Goal: Information Seeking & Learning: Learn about a topic

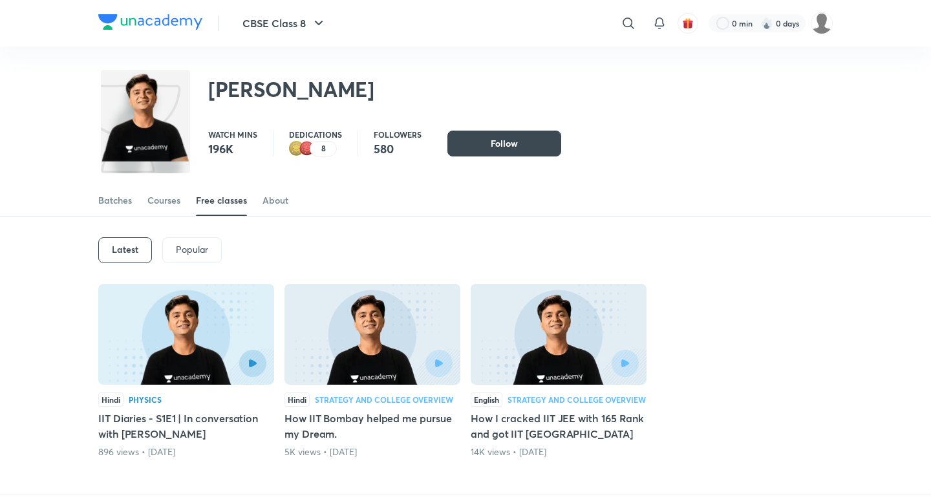
click at [381, 345] on img at bounding box center [372, 334] width 176 height 101
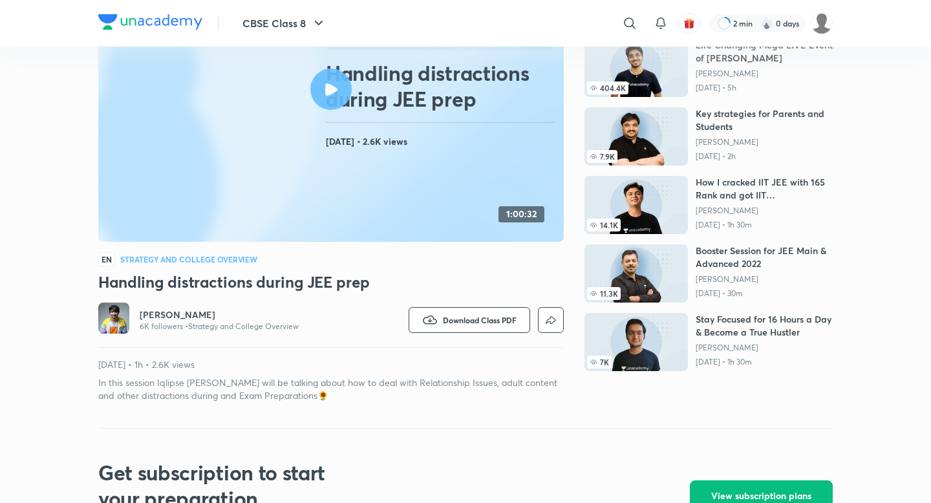
scroll to position [73, 0]
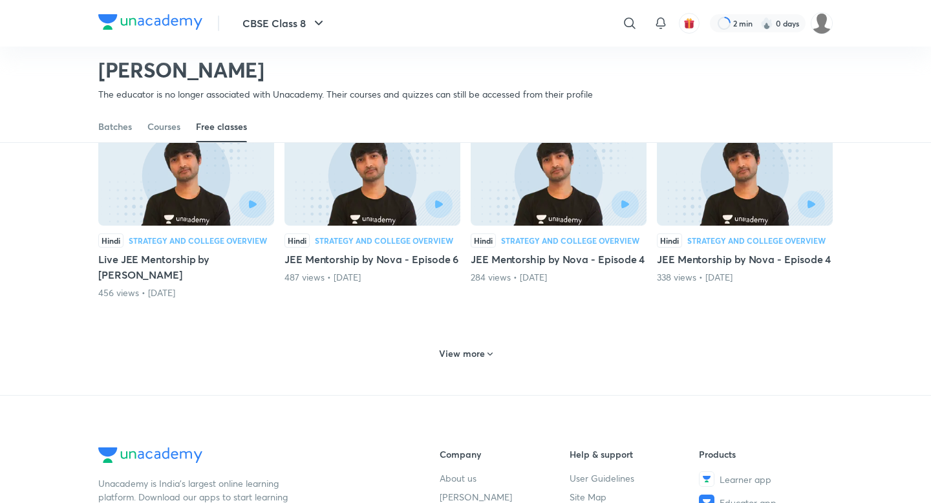
scroll to position [541, 0]
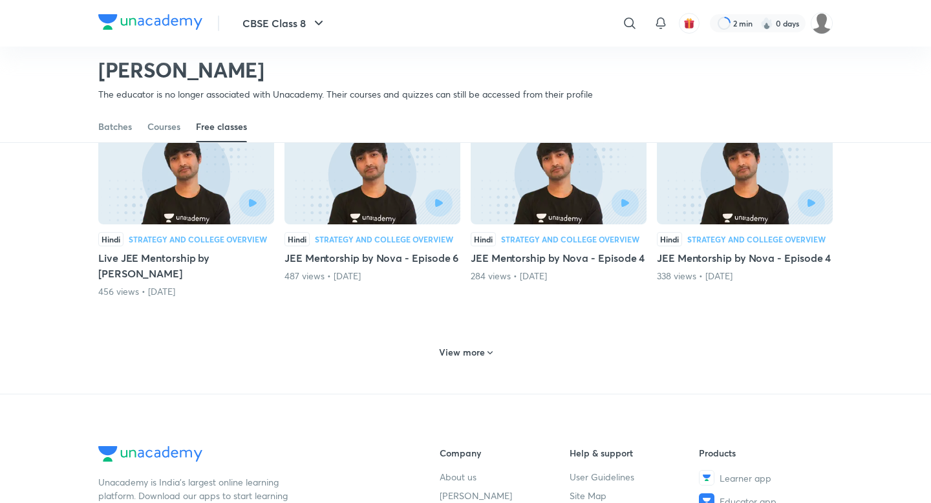
click at [479, 346] on h6 "View more" at bounding box center [462, 352] width 46 height 13
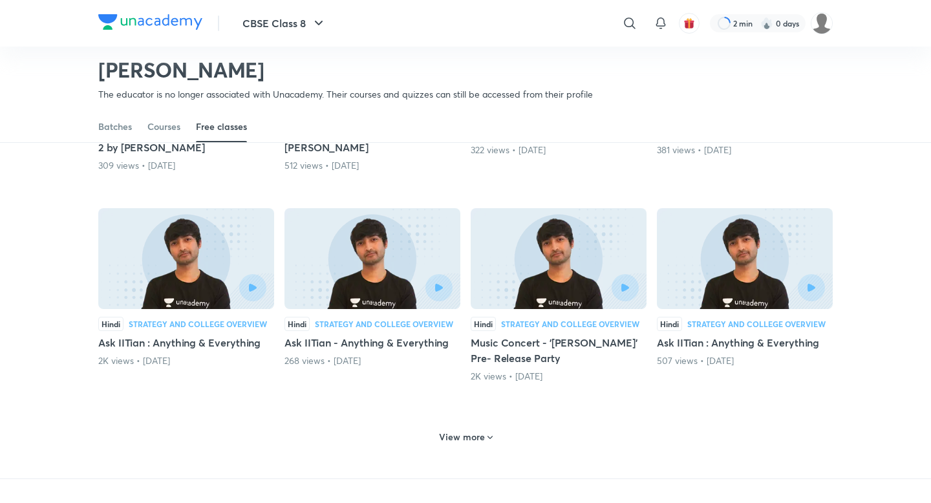
scroll to position [1093, 0]
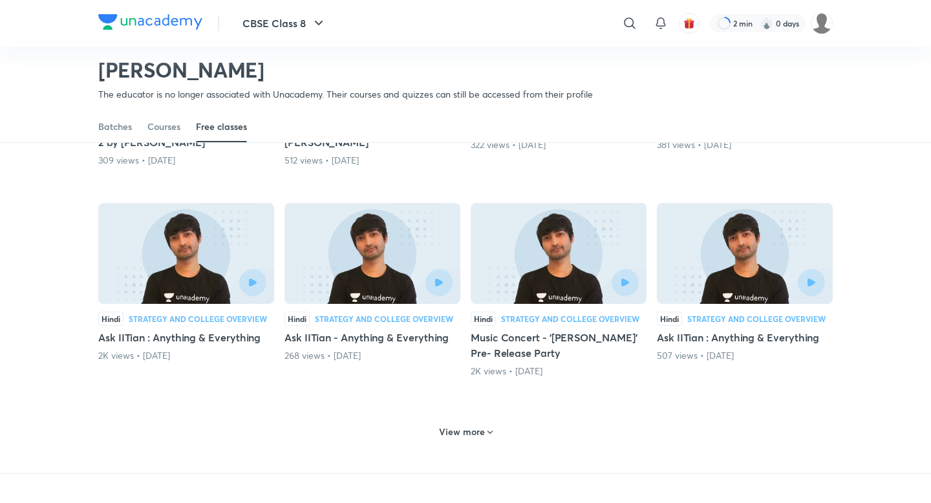
click at [481, 425] on h6 "View more" at bounding box center [462, 431] width 46 height 13
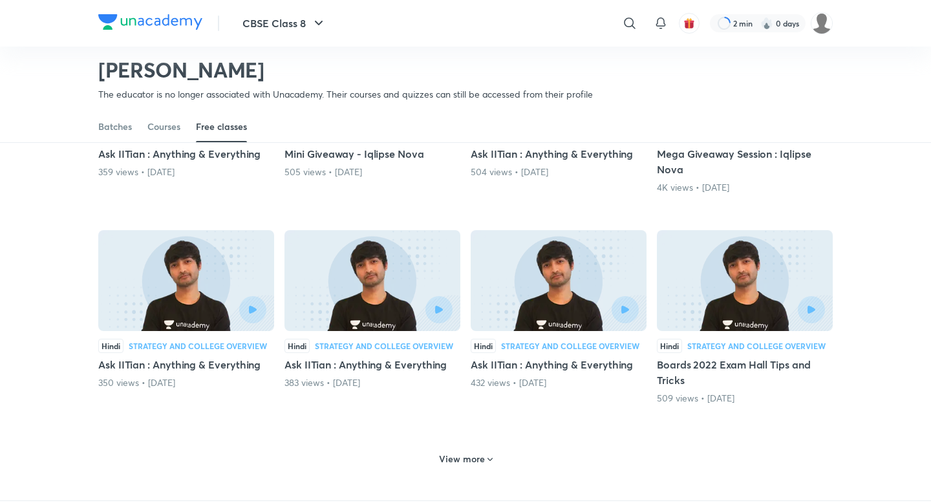
scroll to position [1702, 0]
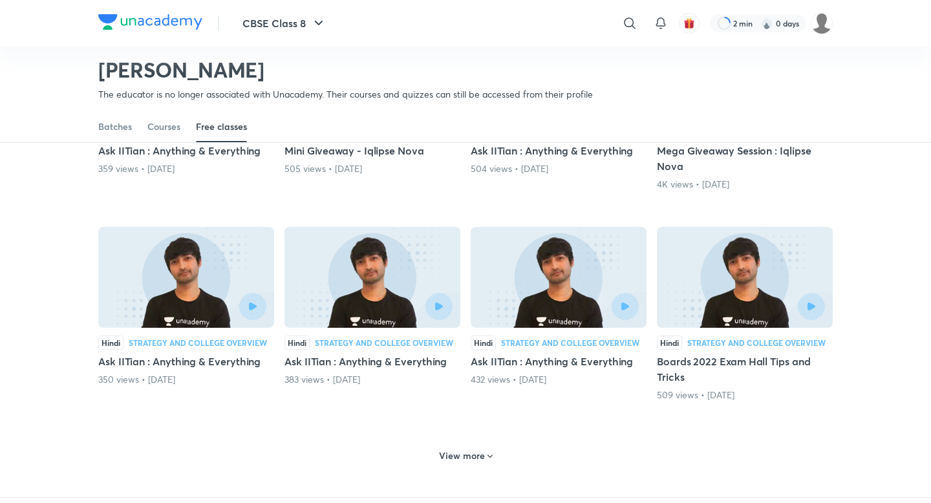
click at [473, 449] on h6 "View more" at bounding box center [462, 455] width 46 height 13
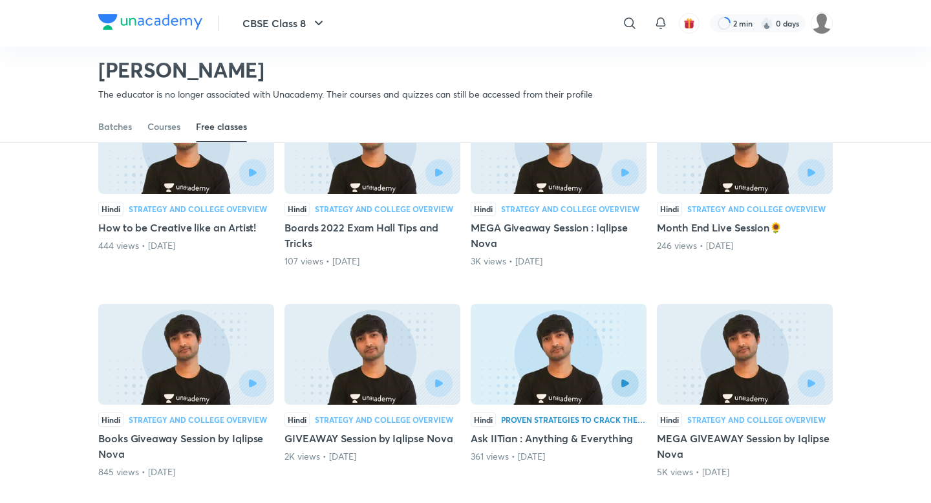
scroll to position [2044, 0]
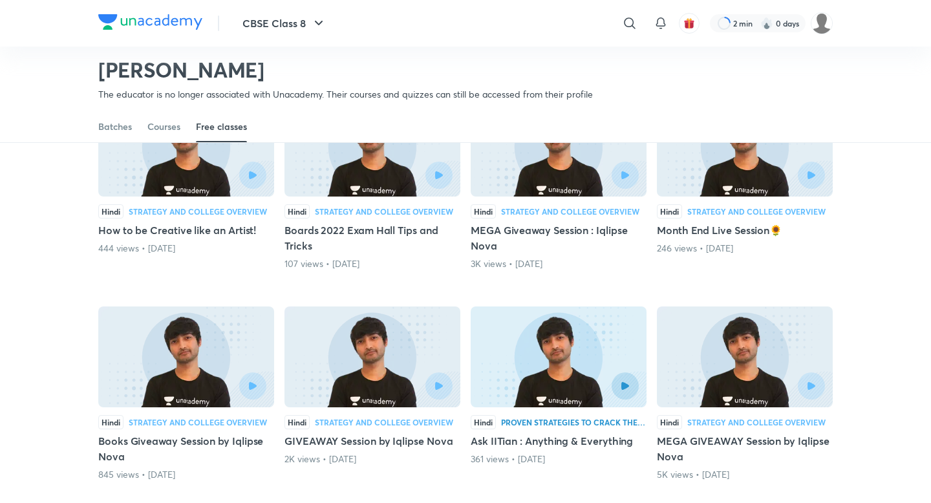
click at [524, 337] on img at bounding box center [559, 356] width 176 height 101
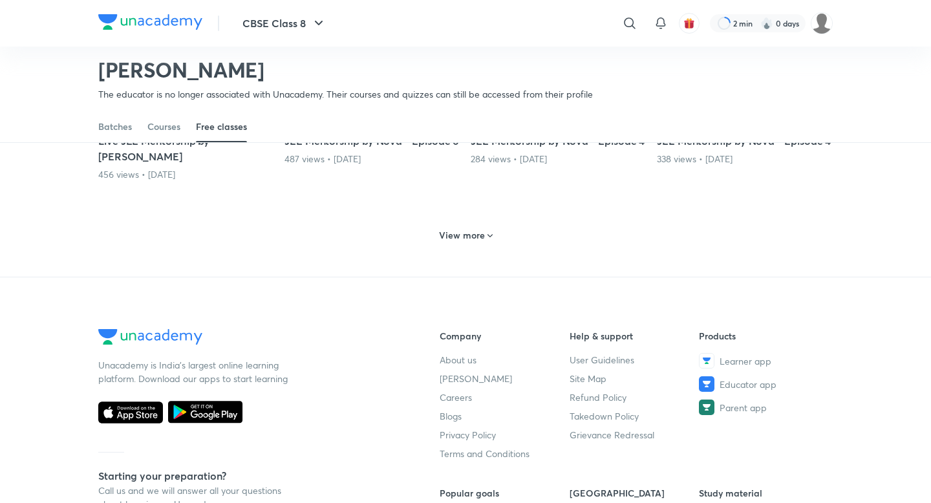
scroll to position [659, 0]
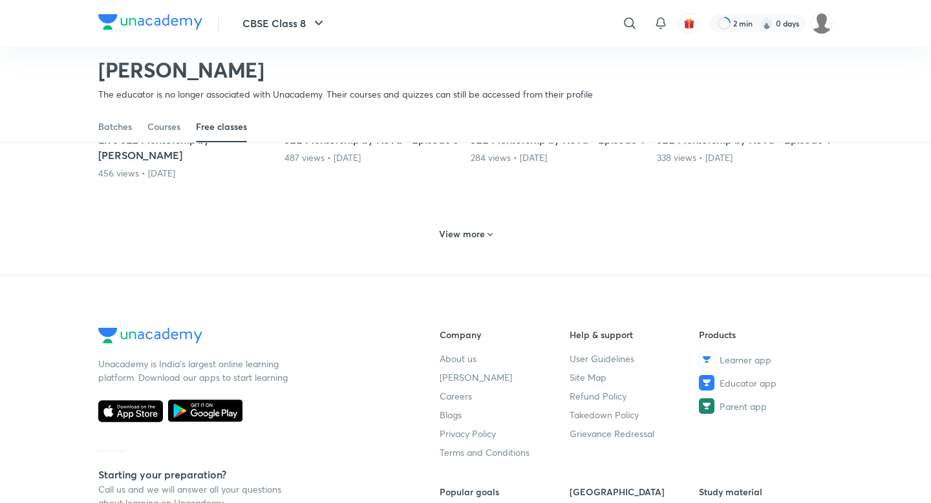
click at [486, 230] on icon at bounding box center [490, 235] width 10 height 10
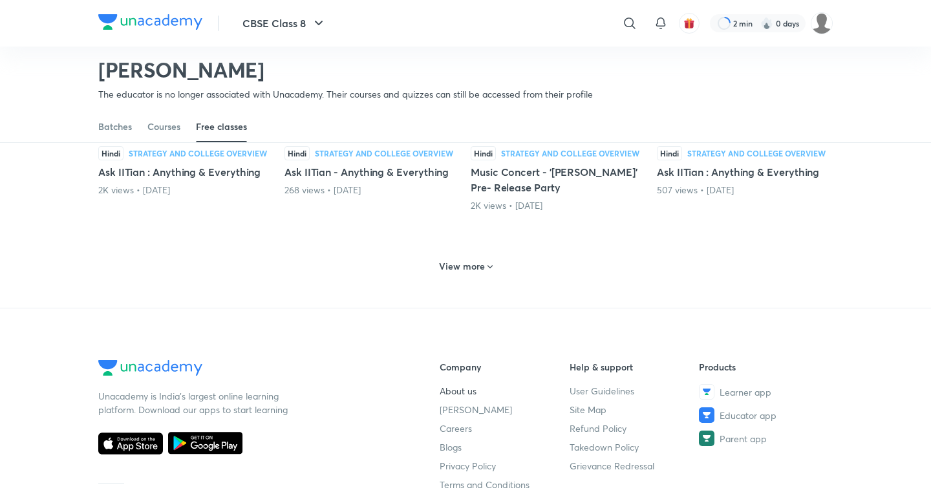
scroll to position [1258, 0]
click at [477, 261] on h6 "View more" at bounding box center [462, 267] width 46 height 13
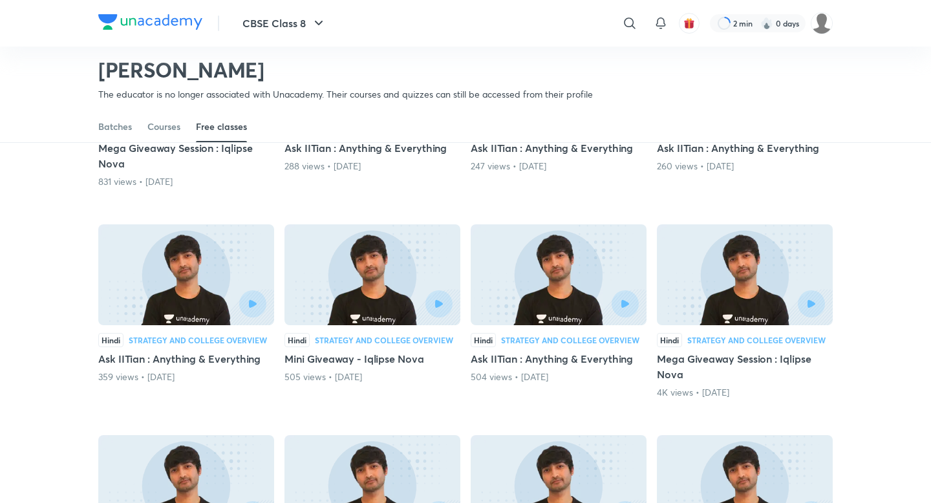
scroll to position [1497, 0]
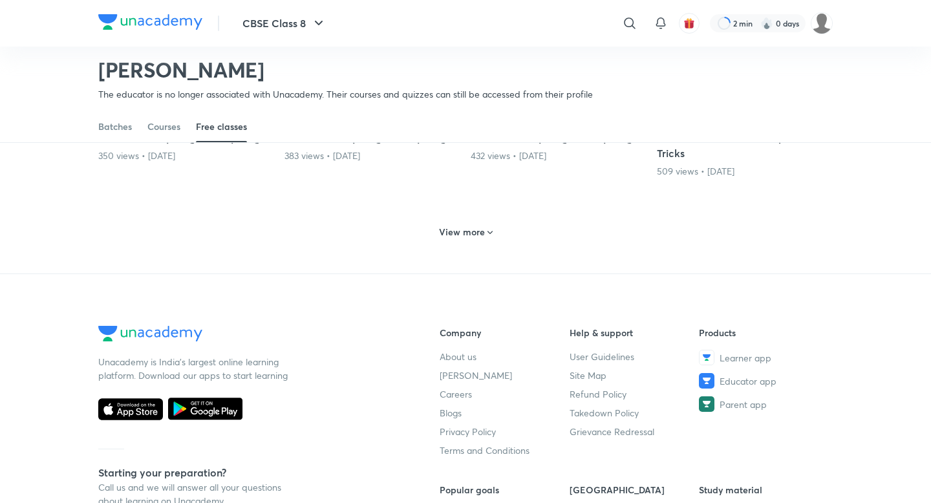
click at [483, 226] on h6 "View more" at bounding box center [462, 232] width 46 height 13
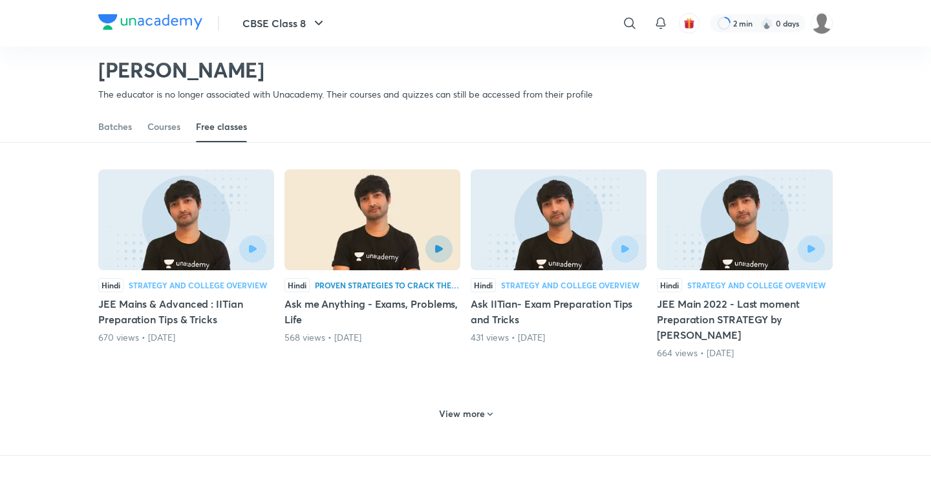
scroll to position [2395, 0]
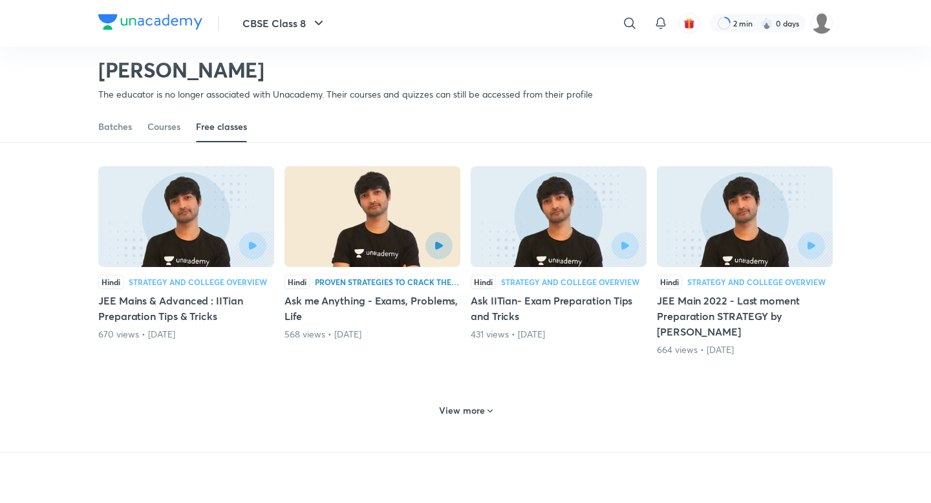
click at [473, 404] on h6 "View more" at bounding box center [462, 410] width 46 height 13
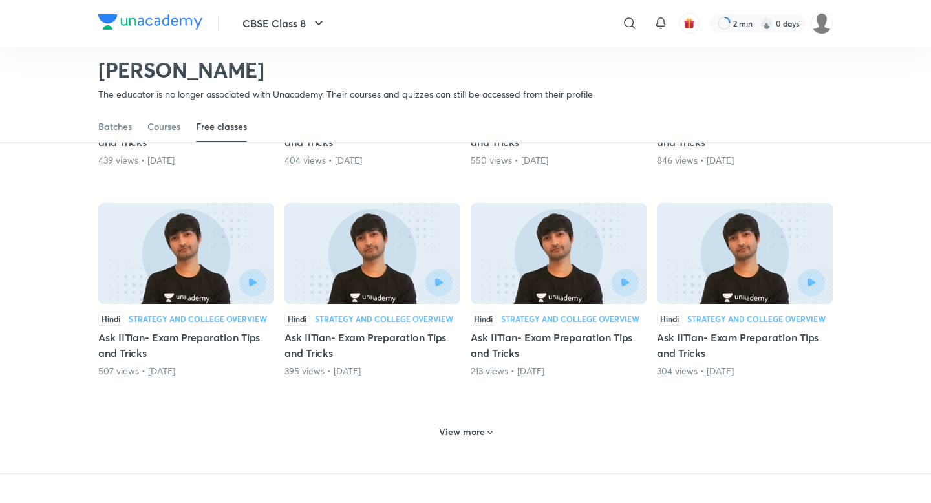
scroll to position [3018, 0]
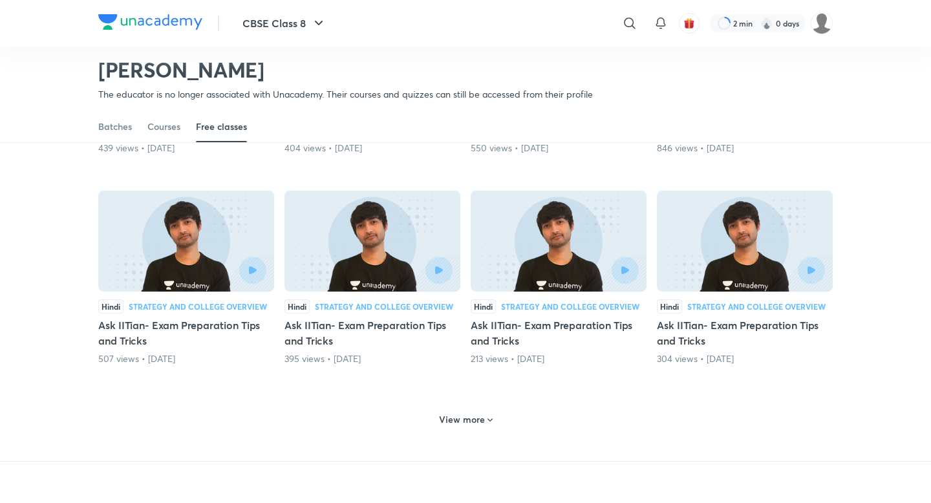
click at [486, 415] on icon at bounding box center [490, 420] width 10 height 10
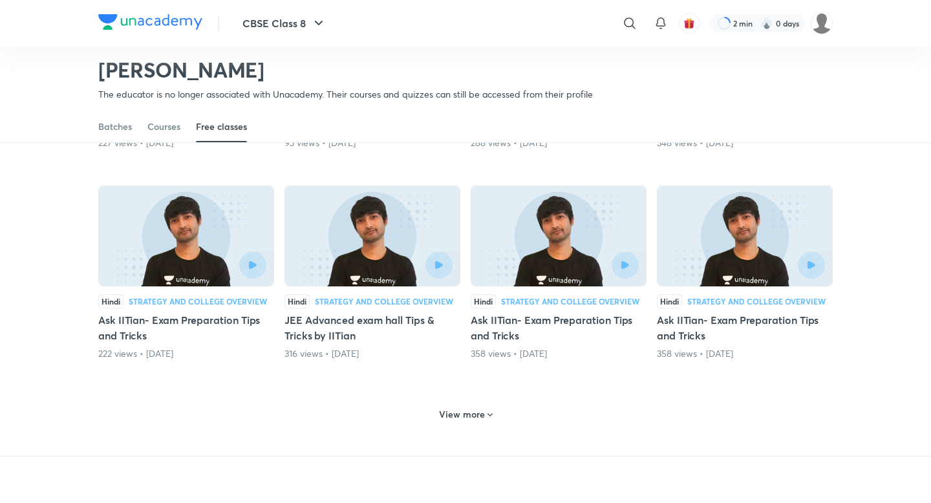
click at [486, 410] on span at bounding box center [490, 416] width 10 height 12
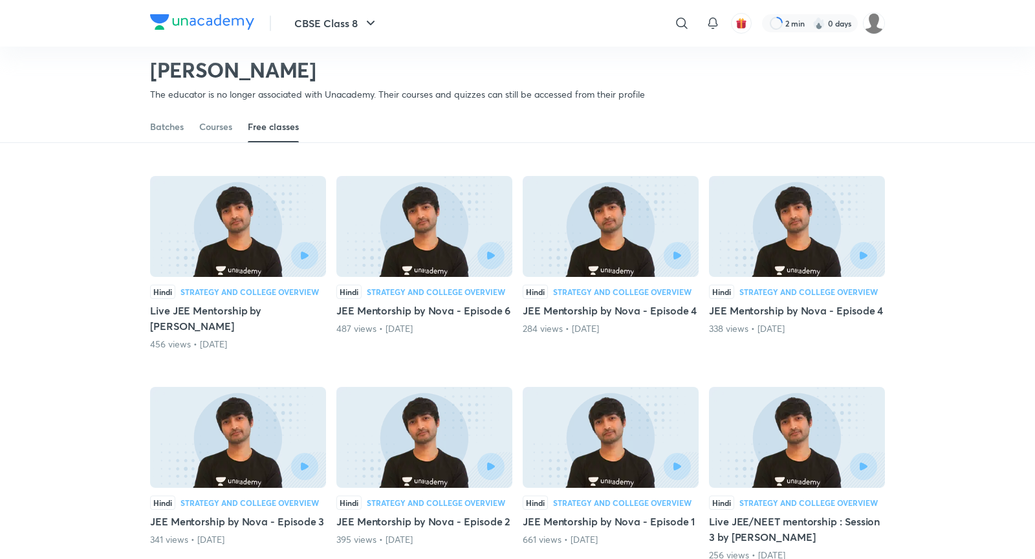
scroll to position [506, 0]
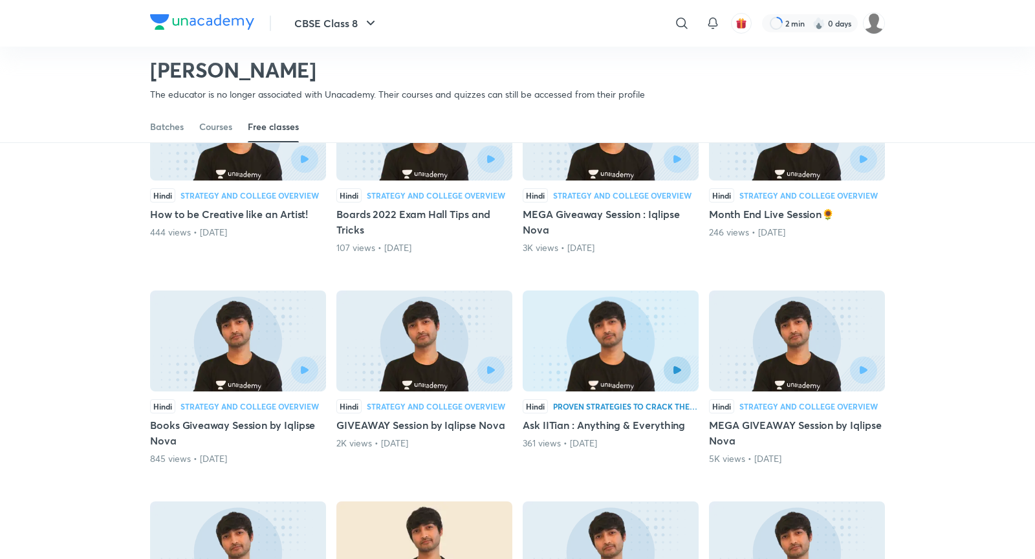
scroll to position [2063, 0]
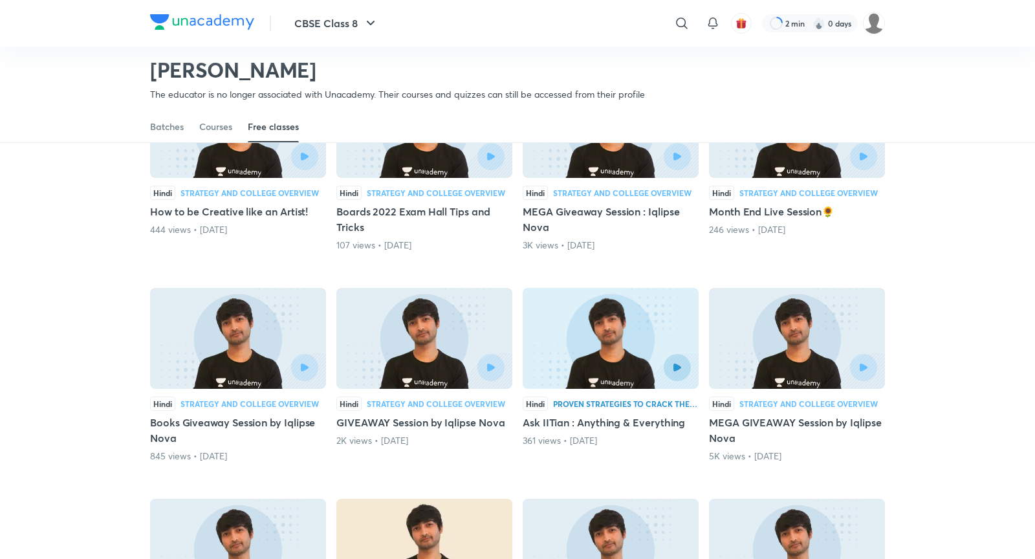
click at [766, 288] on img at bounding box center [797, 338] width 176 height 101
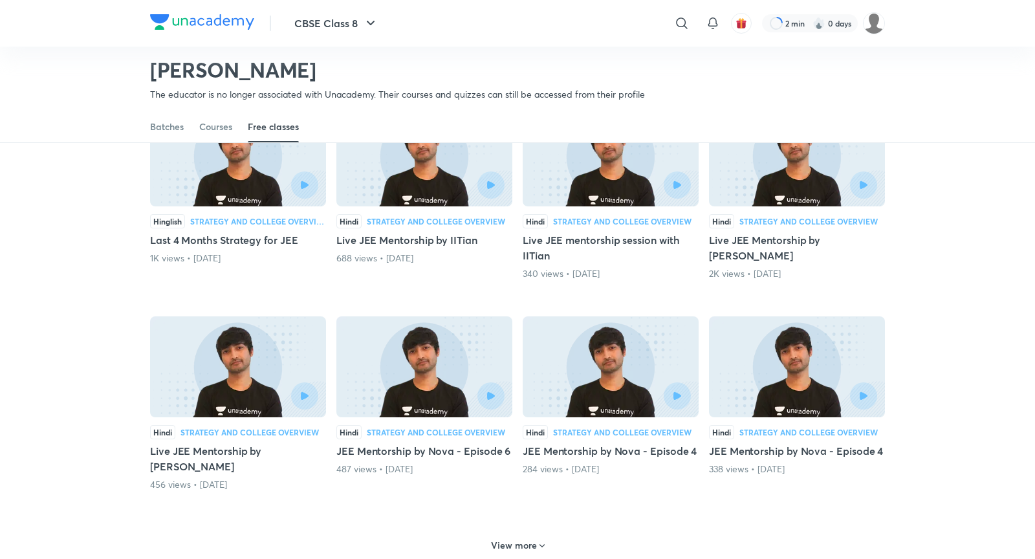
scroll to position [350, 0]
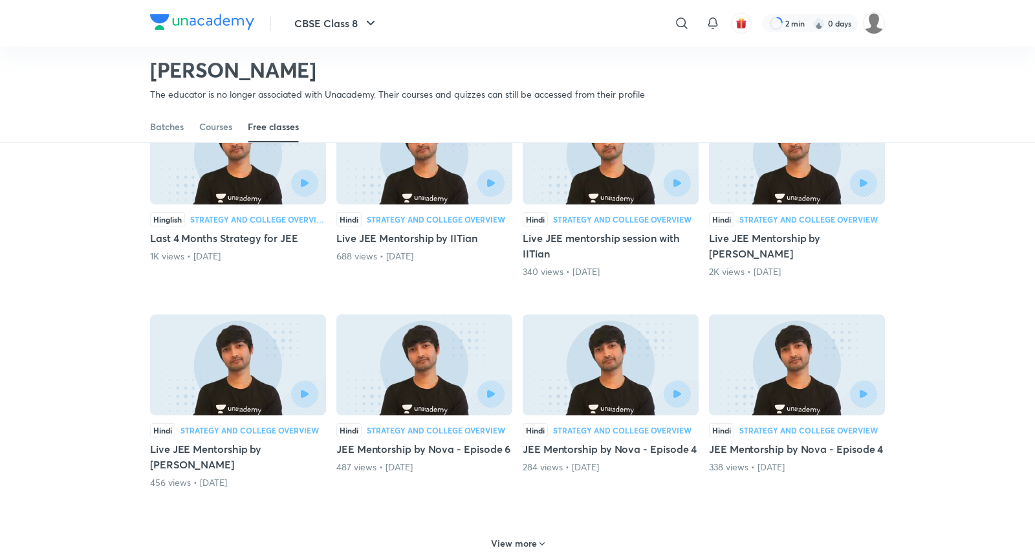
click at [523, 502] on h6 "View more" at bounding box center [514, 543] width 46 height 13
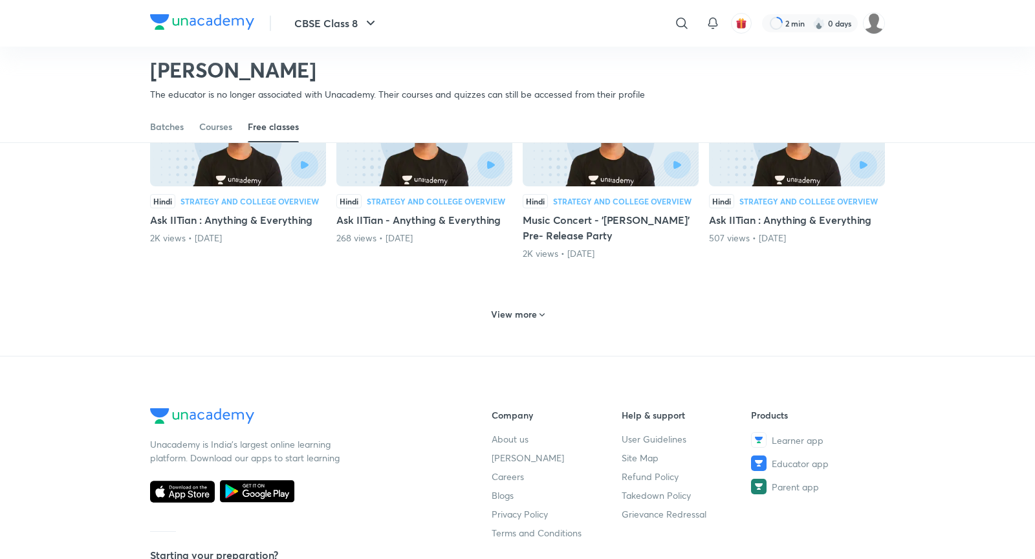
scroll to position [1212, 0]
click at [516, 307] on h6 "View more" at bounding box center [514, 313] width 46 height 13
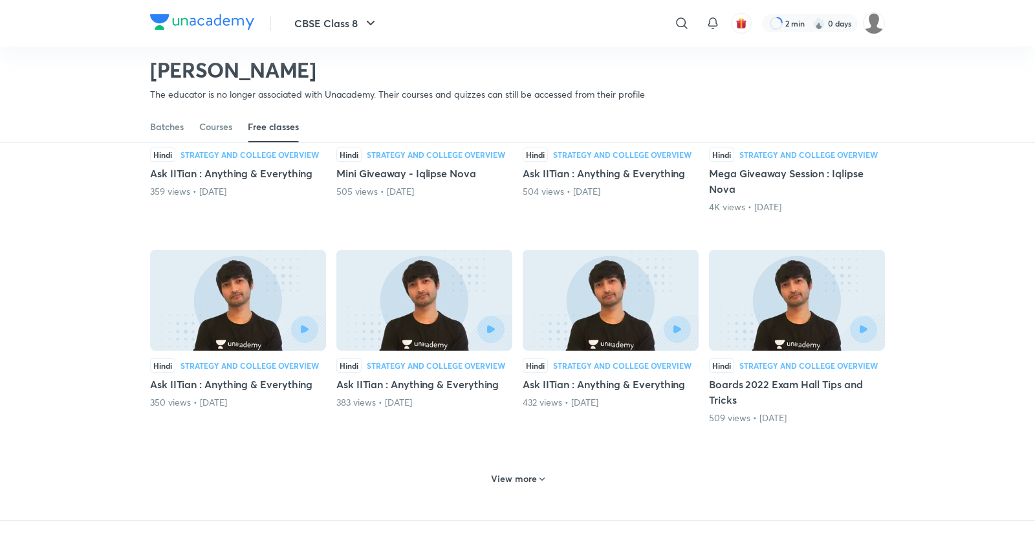
scroll to position [1680, 0]
click at [539, 473] on icon at bounding box center [542, 478] width 10 height 10
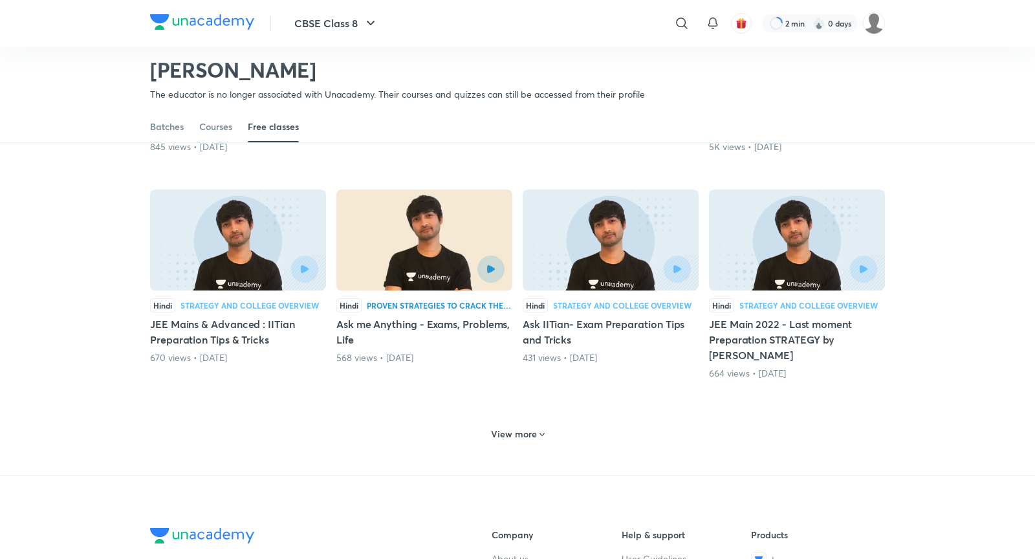
scroll to position [2375, 0]
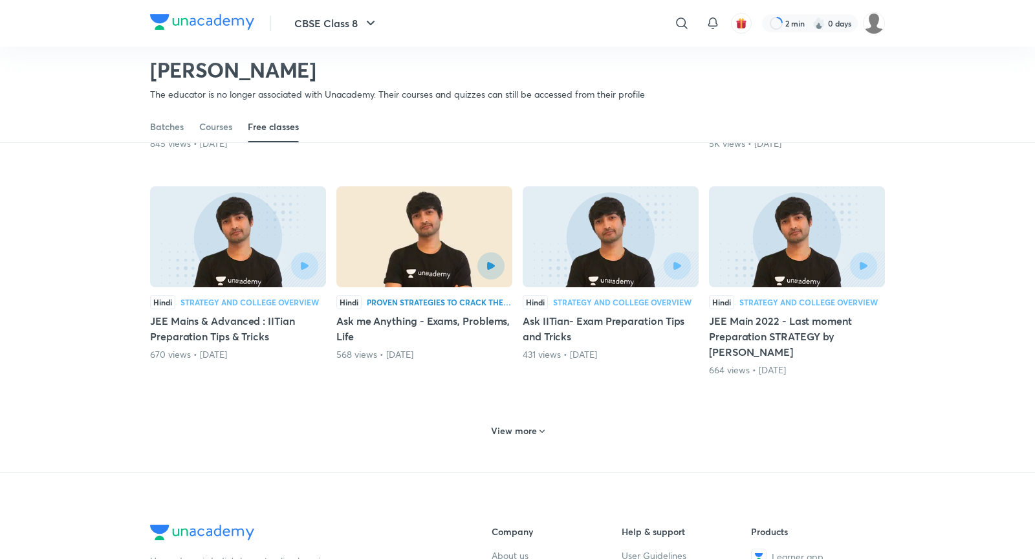
click at [541, 426] on icon at bounding box center [542, 431] width 10 height 10
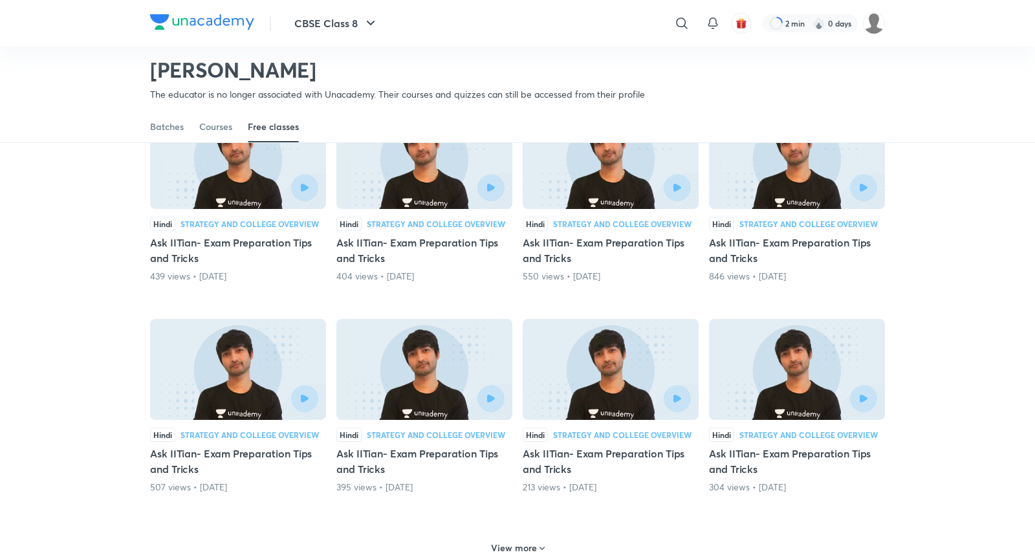
scroll to position [2933, 0]
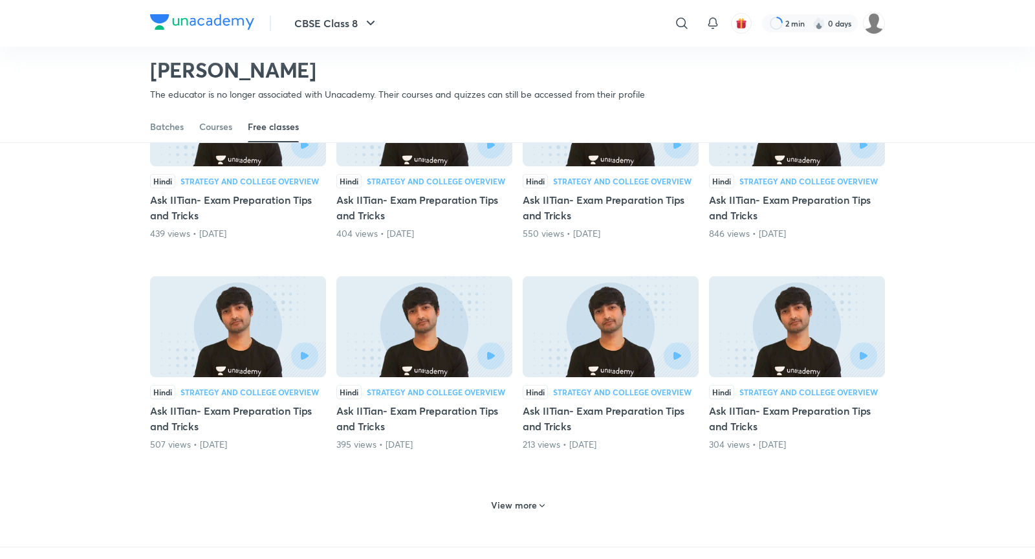
click at [534, 495] on div "View more" at bounding box center [518, 505] width 64 height 21
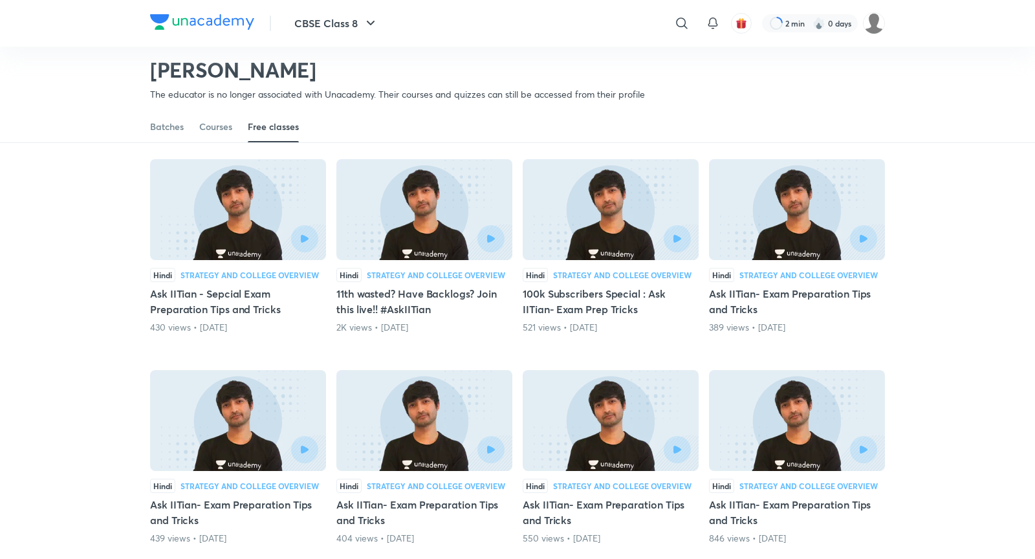
scroll to position [2626, 0]
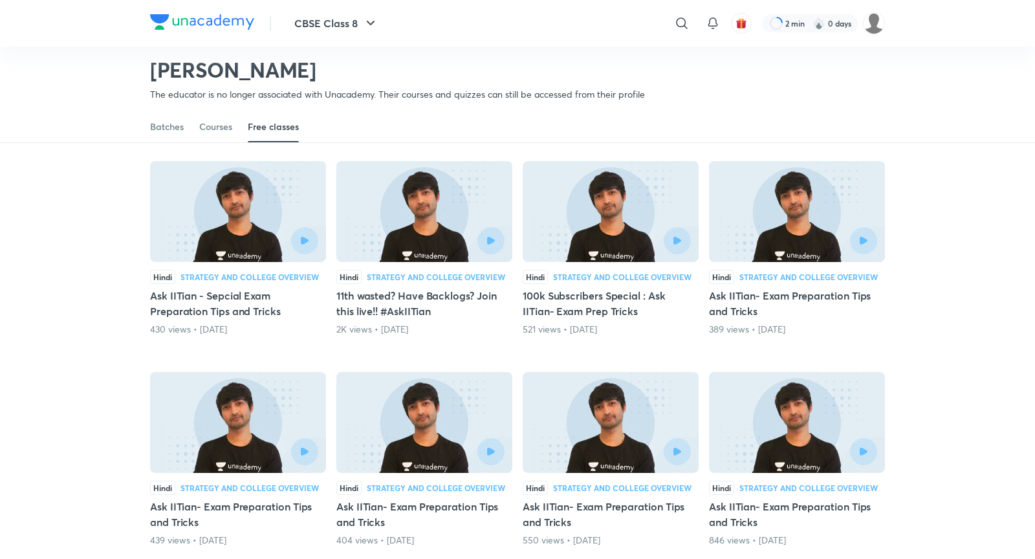
click at [427, 169] on img at bounding box center [424, 211] width 176 height 101
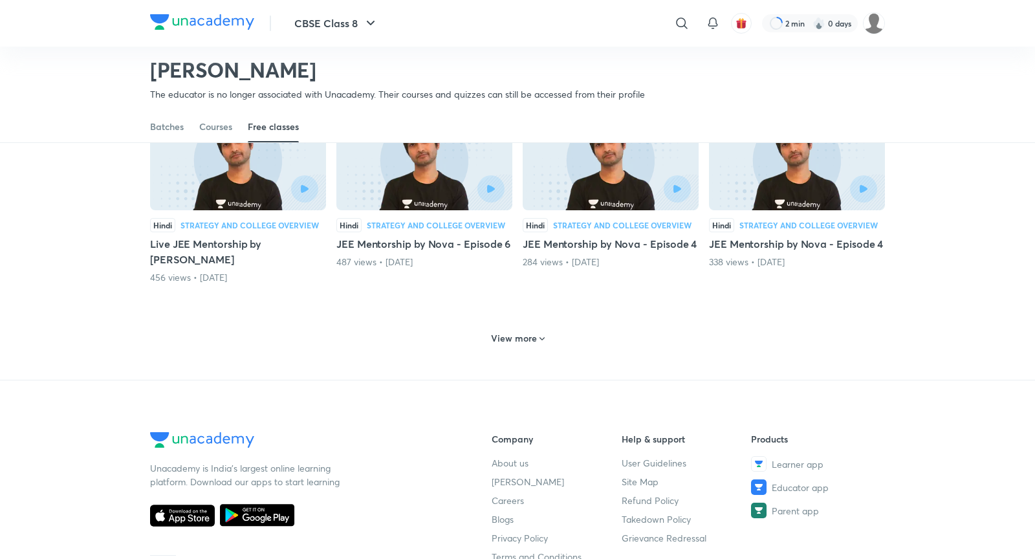
scroll to position [566, 0]
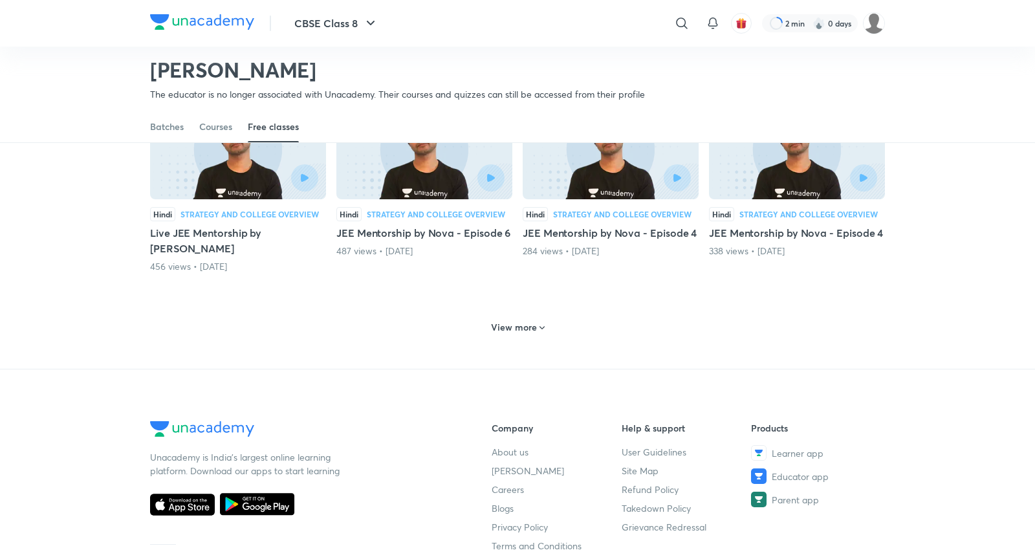
click at [543, 323] on icon at bounding box center [542, 328] width 10 height 10
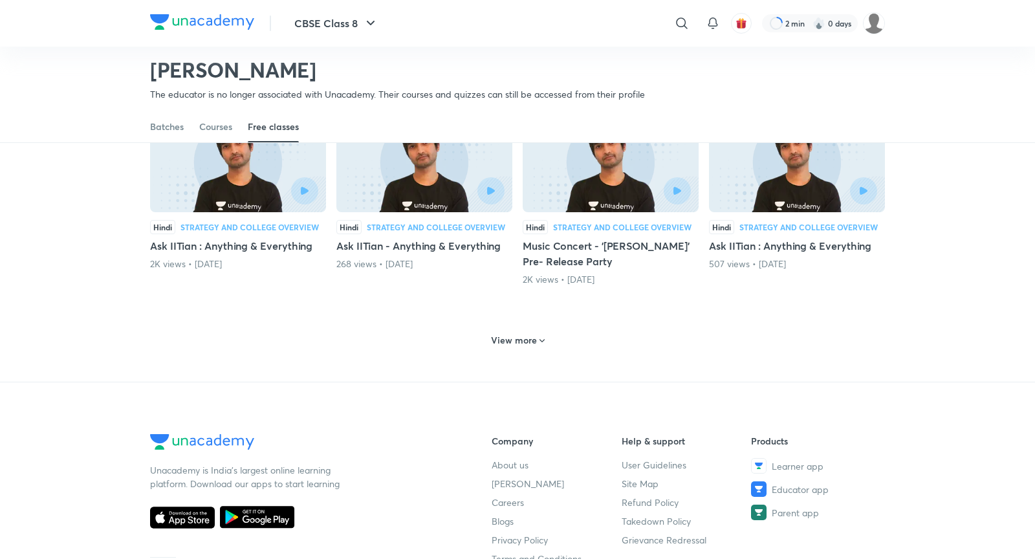
click at [528, 334] on h6 "View more" at bounding box center [514, 340] width 46 height 13
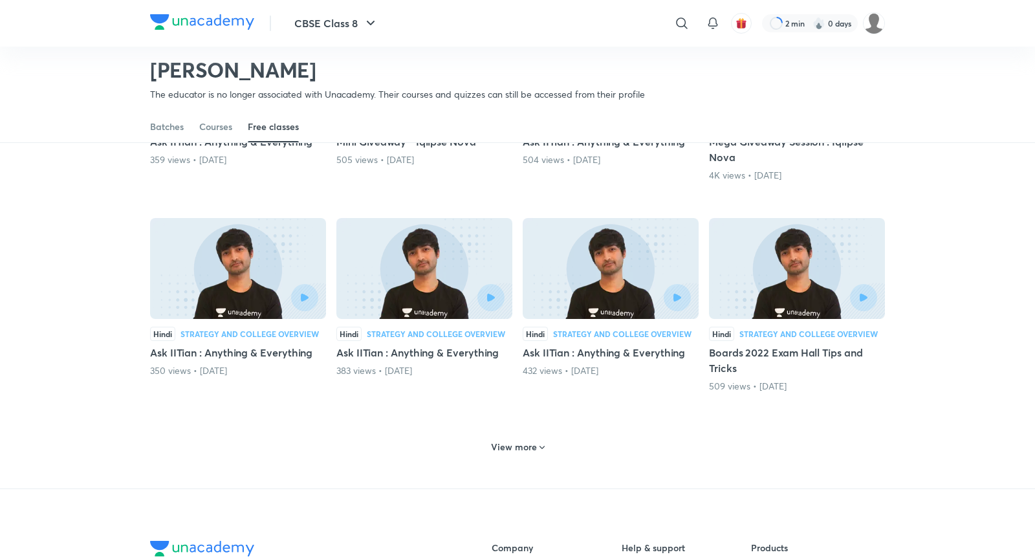
scroll to position [1728, 0]
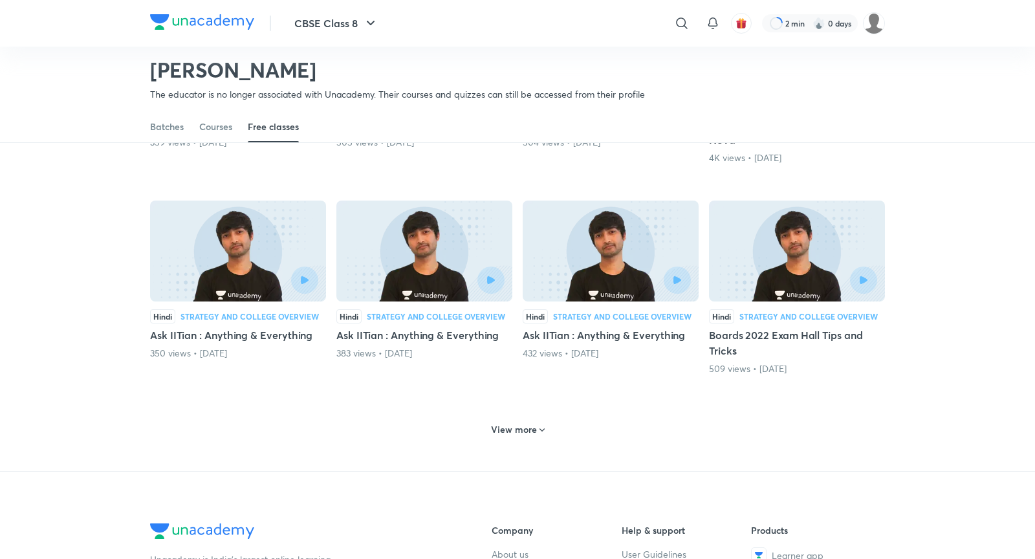
click at [533, 423] on h6 "View more" at bounding box center [514, 429] width 46 height 13
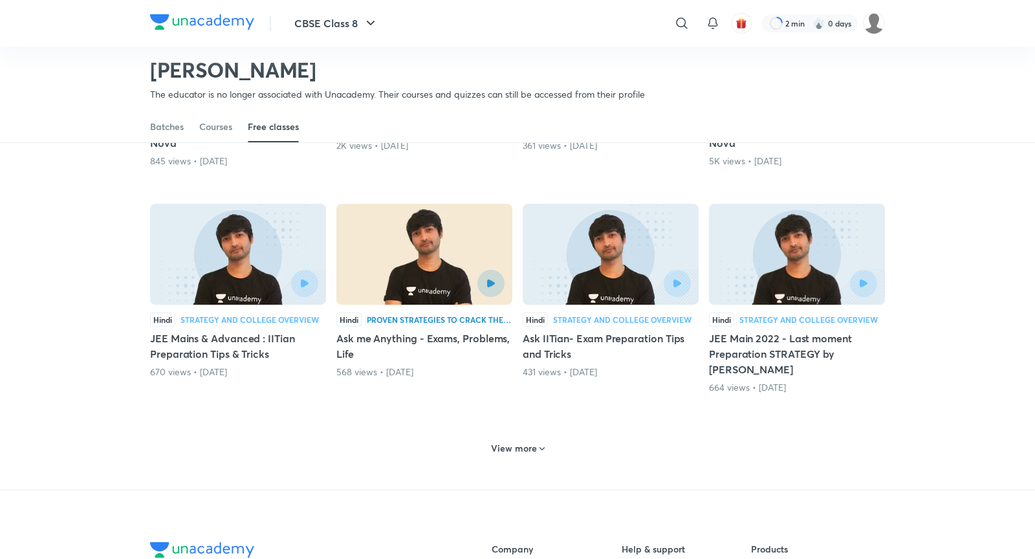
scroll to position [2299, 0]
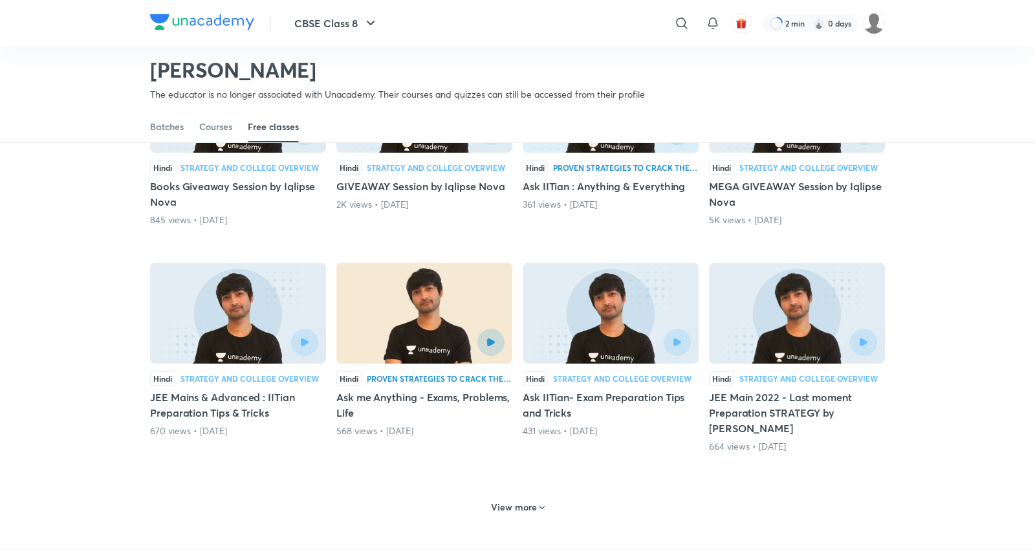
click at [542, 502] on icon at bounding box center [541, 507] width 5 height 3
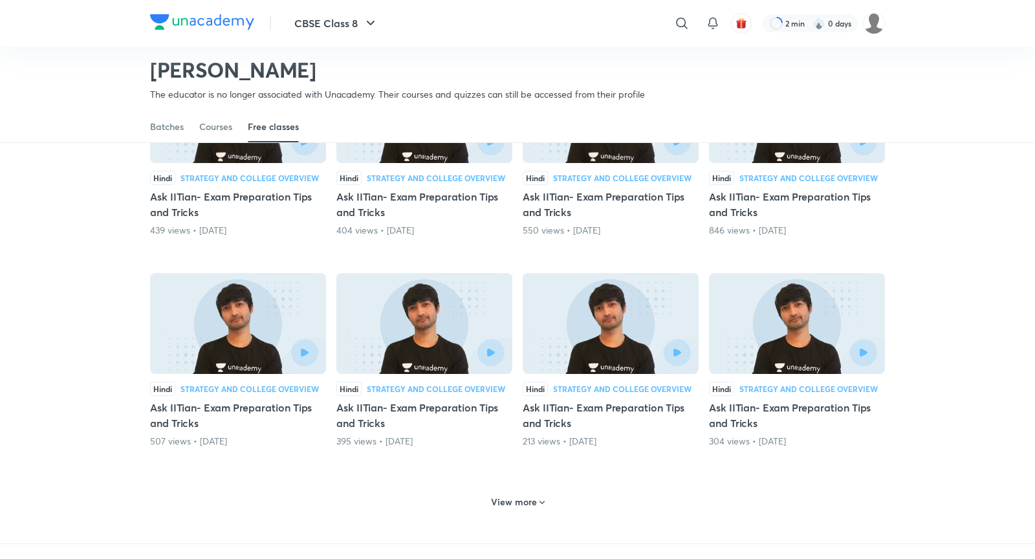
scroll to position [2939, 0]
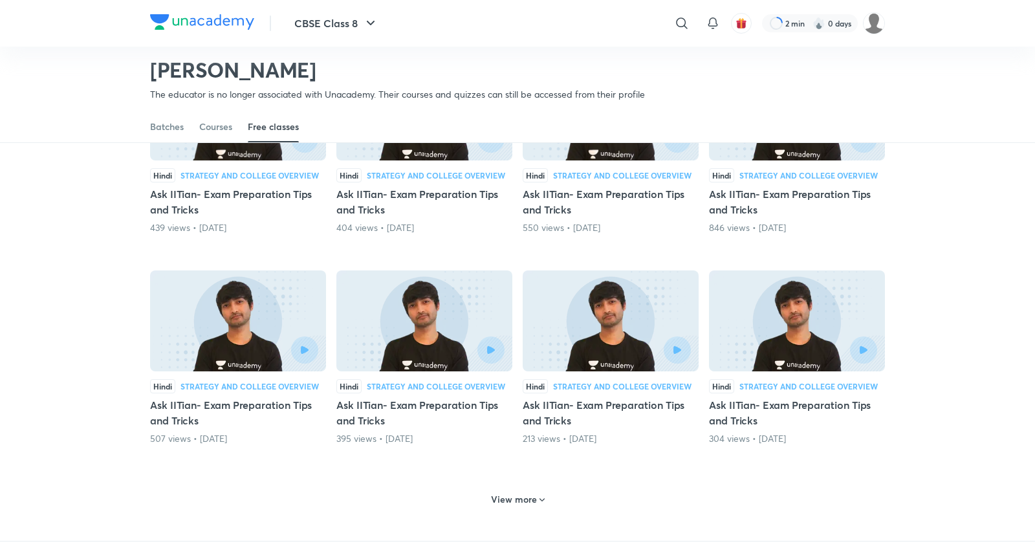
click at [537, 495] on icon at bounding box center [542, 500] width 10 height 10
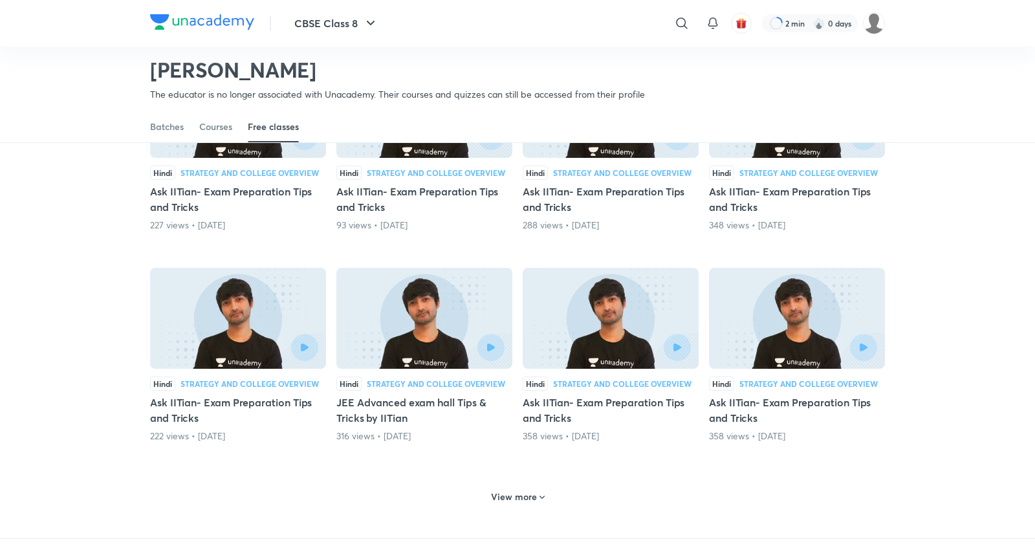
scroll to position [3577, 0]
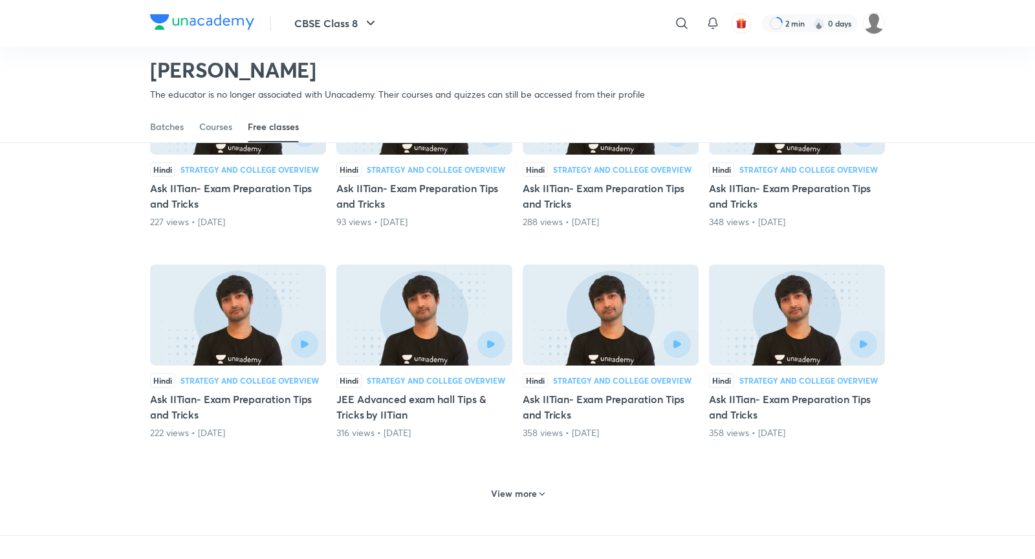
click at [517, 487] on h6 "View more" at bounding box center [514, 493] width 46 height 13
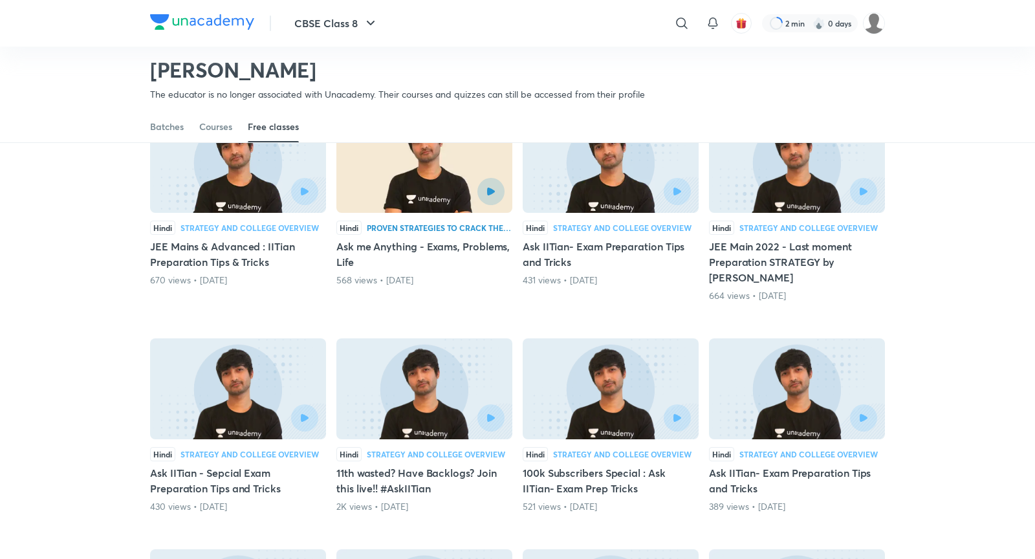
scroll to position [2450, 0]
